Goal: Task Accomplishment & Management: Use online tool/utility

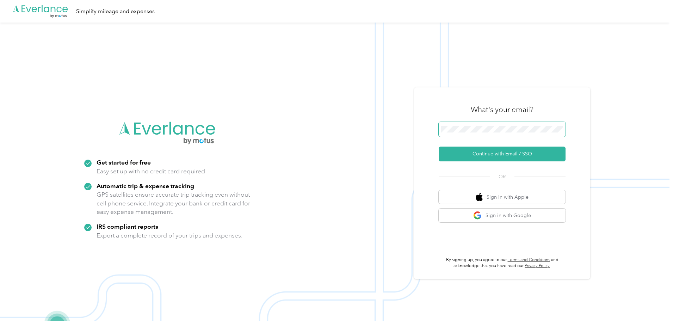
click at [502, 134] on span at bounding box center [502, 129] width 127 height 15
click at [526, 152] on button "Continue with Email / SSO" at bounding box center [502, 154] width 127 height 15
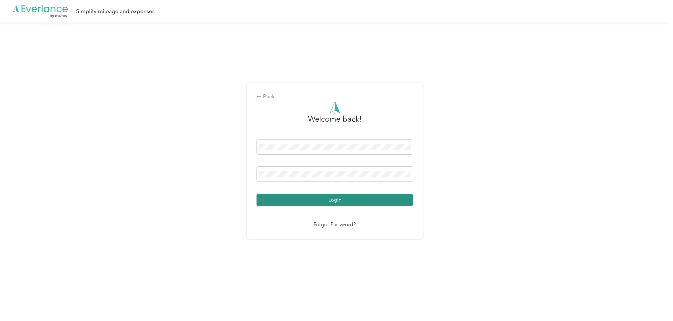
click at [306, 198] on button "Login" at bounding box center [335, 200] width 157 height 12
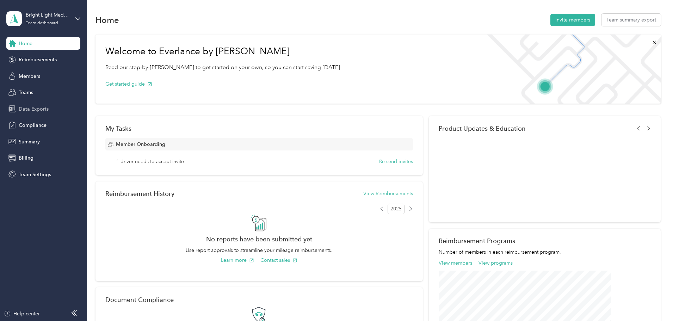
click at [35, 112] on span "Data Exports" at bounding box center [34, 108] width 30 height 7
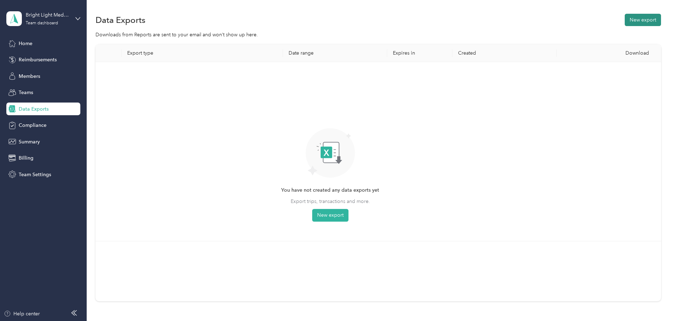
click at [625, 14] on button "New export" at bounding box center [643, 20] width 36 height 12
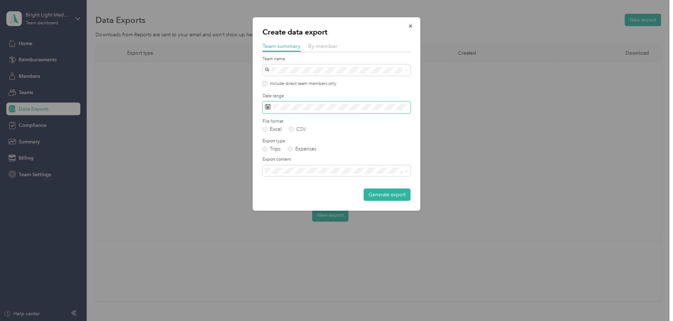
click at [370, 111] on span at bounding box center [337, 108] width 148 height 12
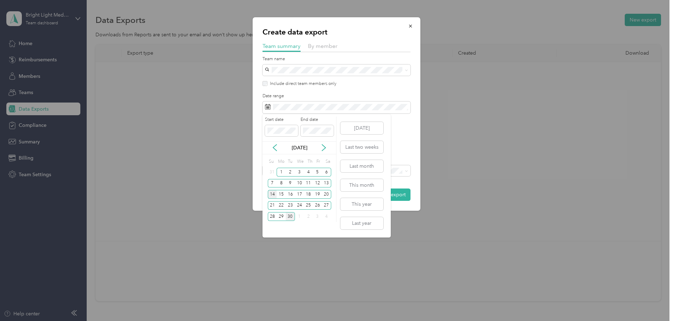
click at [270, 197] on div "14" at bounding box center [272, 194] width 9 height 9
click at [327, 205] on div "27" at bounding box center [326, 205] width 9 height 9
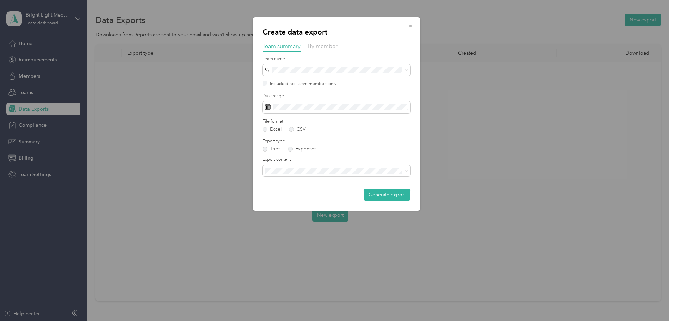
click at [291, 153] on form "Team name Include direct team members only Date range File format Excel CSV Exp…" at bounding box center [337, 128] width 148 height 145
click at [293, 151] on label "Expenses" at bounding box center [302, 149] width 29 height 5
click at [268, 149] on label "Trips" at bounding box center [272, 149] width 18 height 5
click at [393, 190] on button "Generate export" at bounding box center [387, 195] width 47 height 12
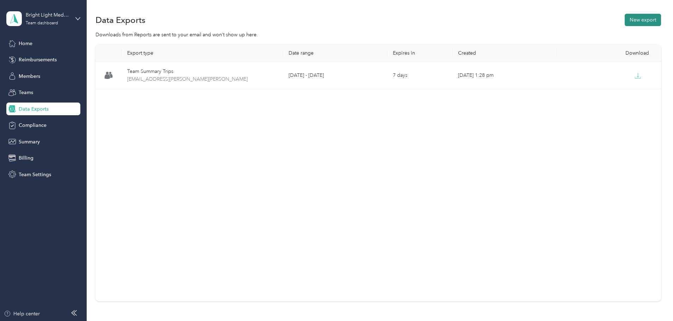
click at [625, 22] on button "New export" at bounding box center [643, 20] width 36 height 12
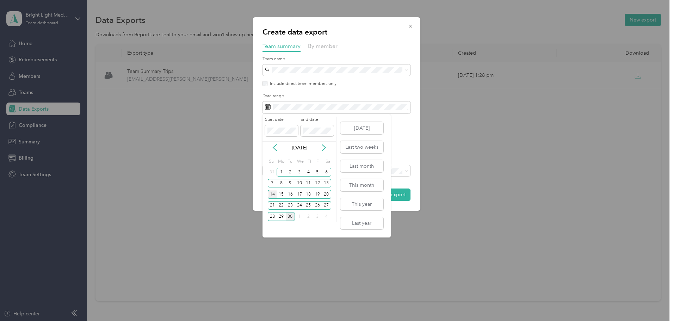
click at [270, 195] on div "14" at bounding box center [272, 194] width 9 height 9
click at [326, 209] on div "27" at bounding box center [326, 205] width 9 height 9
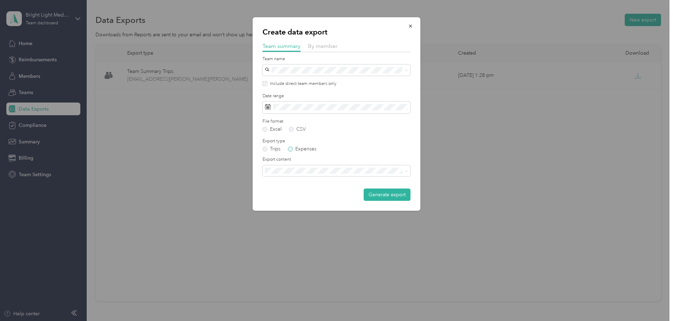
click at [296, 148] on label "Expenses" at bounding box center [302, 149] width 29 height 5
click at [399, 196] on button "Generate export" at bounding box center [387, 195] width 47 height 12
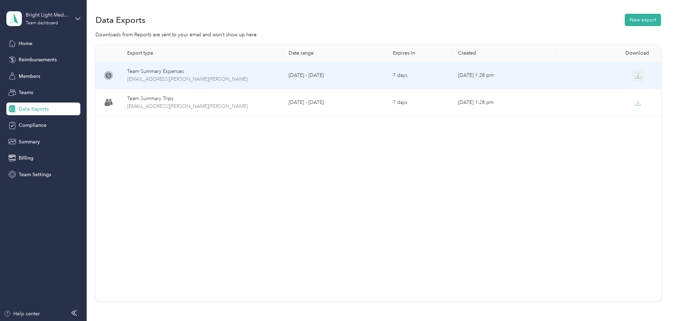
click at [635, 76] on icon "button" at bounding box center [638, 76] width 6 height 6
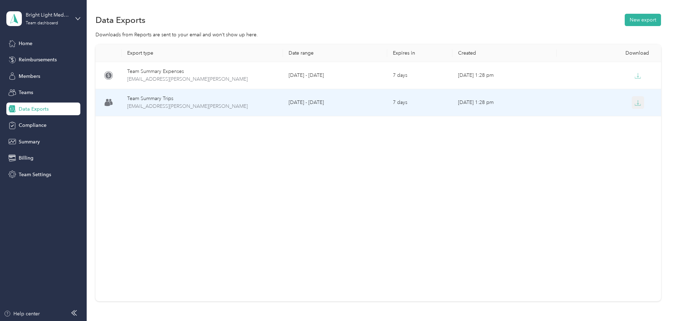
click at [632, 106] on button "button" at bounding box center [638, 102] width 13 height 13
click at [518, 109] on td "[DATE] 1:28 pm" at bounding box center [505, 102] width 104 height 27
click at [635, 104] on icon "button" at bounding box center [638, 103] width 6 height 6
